Goal: Download file/media

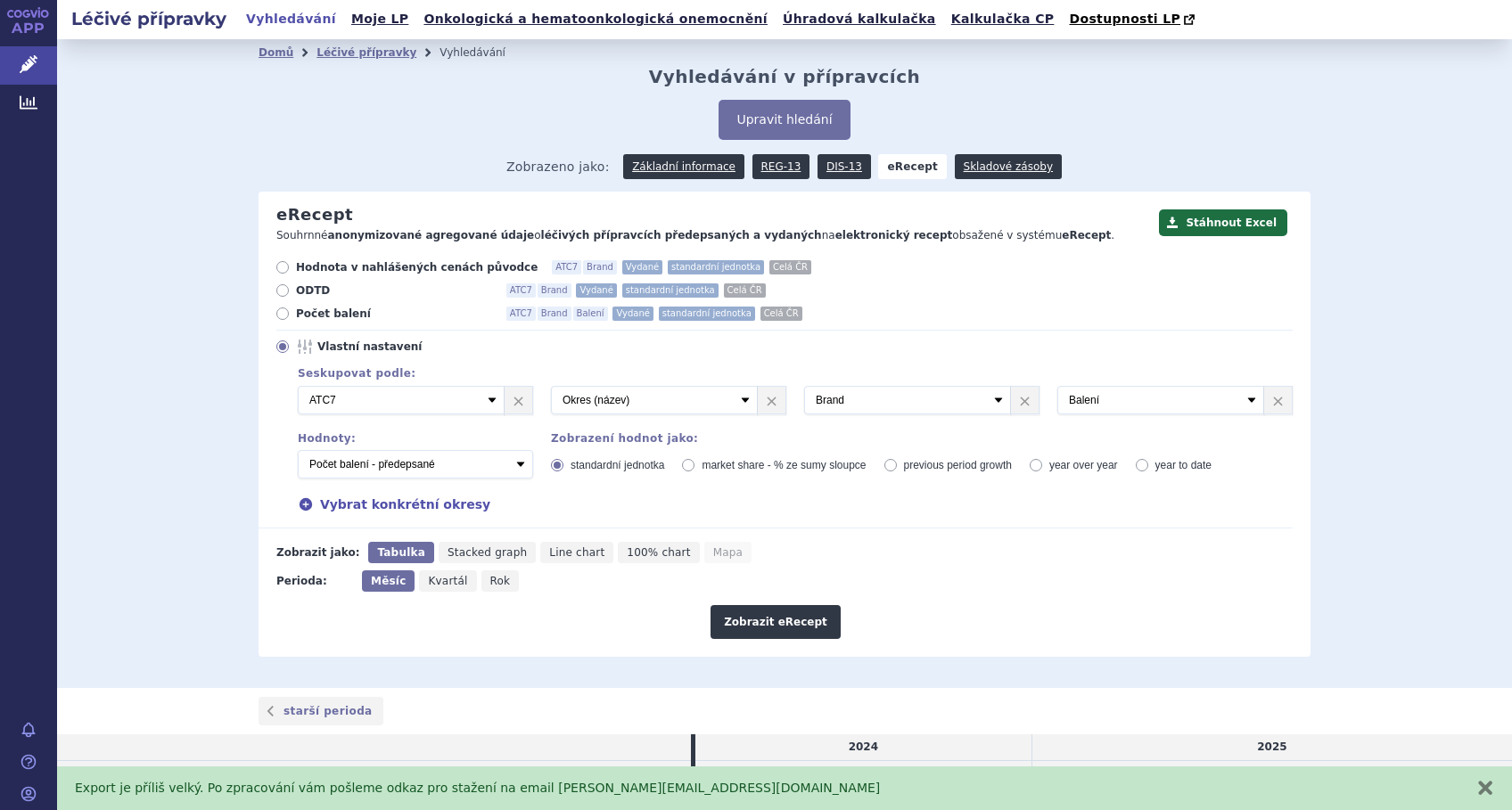
click at [186, 498] on div "Domů Léčivé přípravky Vyhledávání Vyhledávání v přípravcích Upravit hledání ods…" at bounding box center [784, 363] width 1455 height 649
click at [511, 469] on select "Počet balení - vydané Hodnota v nahlášených cenách původce - vydané Hodnota v m…" at bounding box center [415, 464] width 236 height 28
select select "vydanePackages"
click at [297, 451] on select "Počet balení - vydané Hodnota v nahlášených cenách původce - vydané Hodnota v m…" at bounding box center [415, 464] width 236 height 28
click at [742, 616] on button "Zobrazit eRecept" at bounding box center [776, 622] width 131 height 34
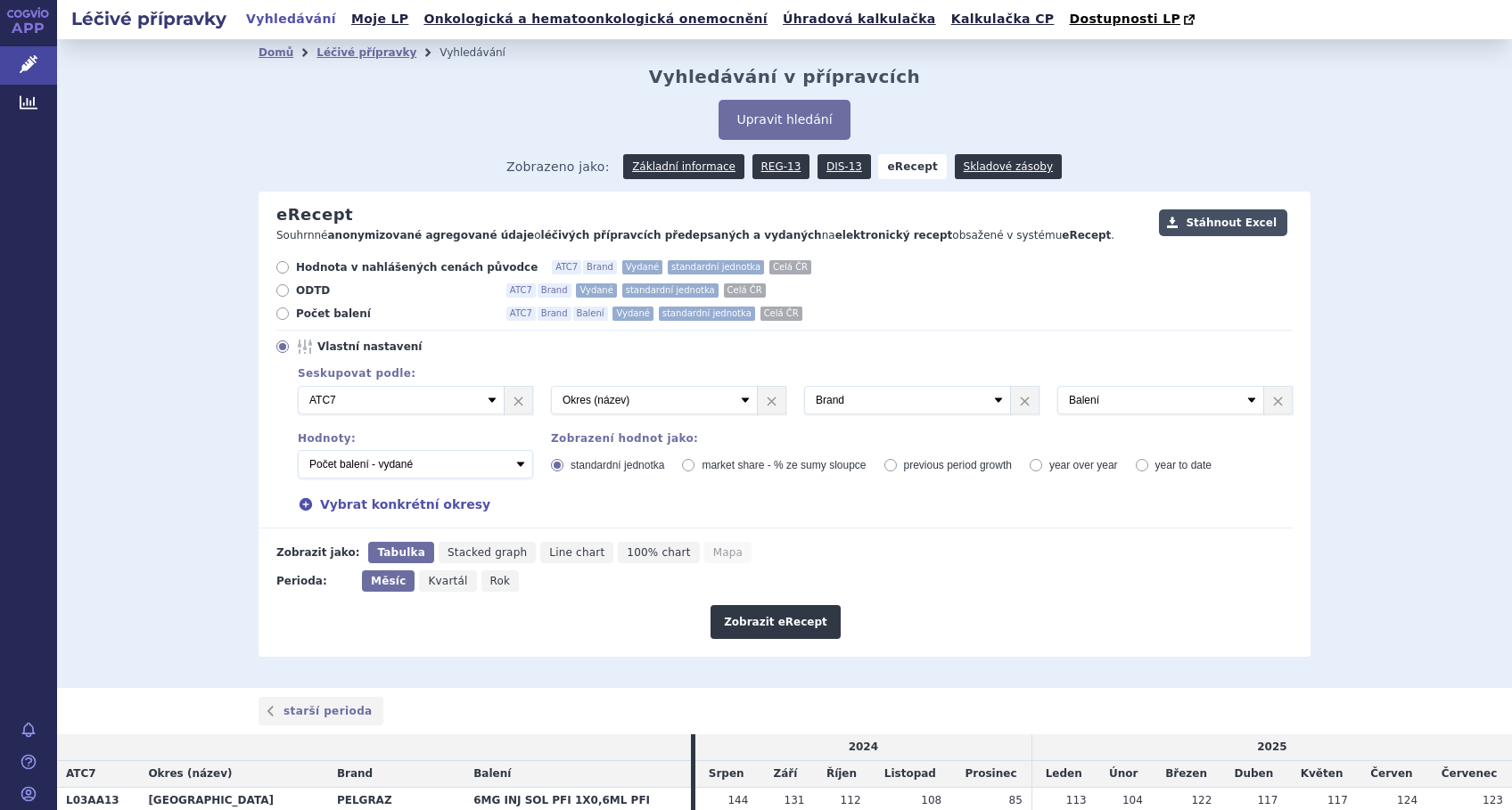
click at [1232, 218] on button "Stáhnout Excel" at bounding box center [1223, 223] width 129 height 27
